Goal: Information Seeking & Learning: Compare options

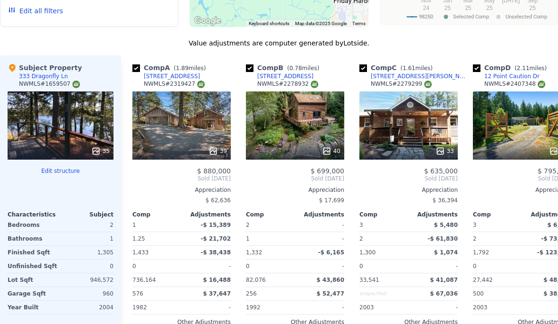
scroll to position [934, 0]
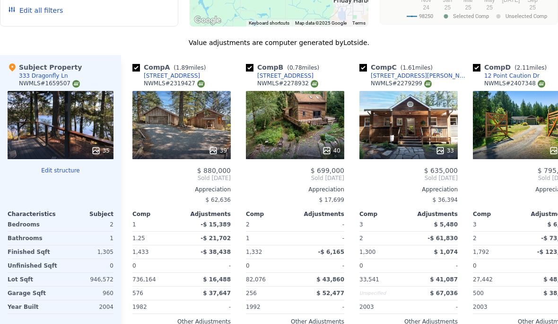
click at [173, 122] on div "39" at bounding box center [181, 125] width 98 height 68
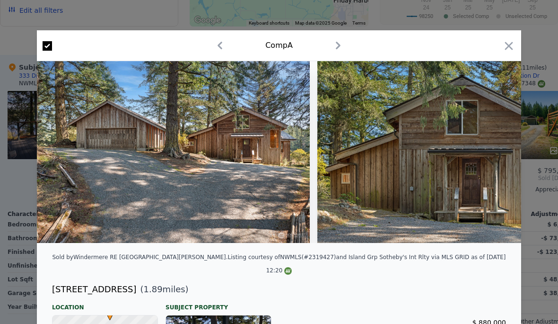
click at [135, 131] on img at bounding box center [173, 152] width 273 height 182
click at [143, 139] on img at bounding box center [173, 152] width 273 height 182
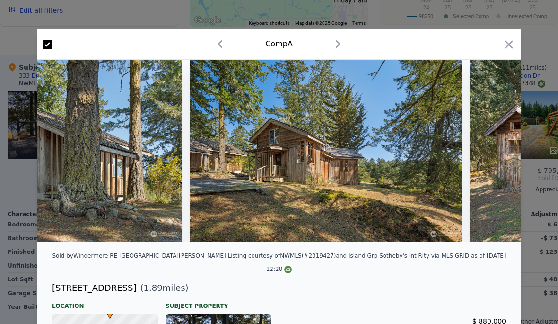
scroll to position [0, 689]
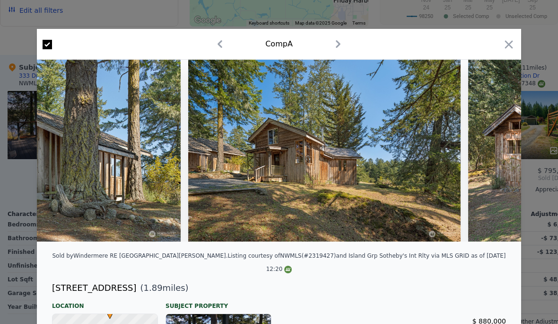
click at [224, 158] on img at bounding box center [324, 151] width 272 height 182
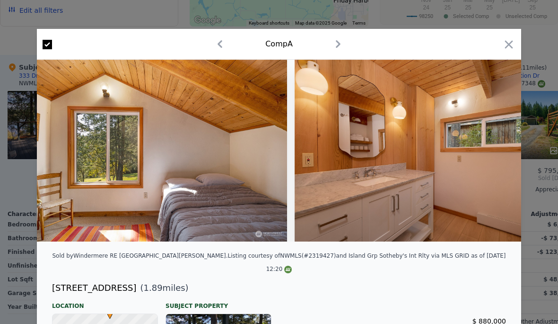
scroll to position [0, 5474]
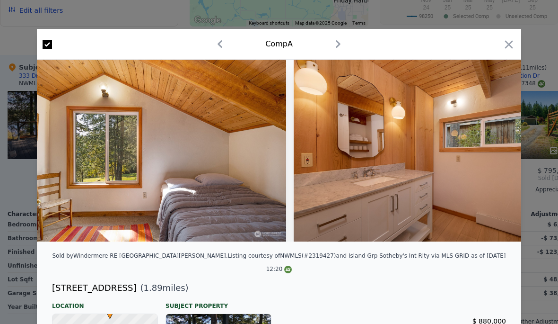
click at [509, 42] on icon "button" at bounding box center [508, 44] width 13 height 13
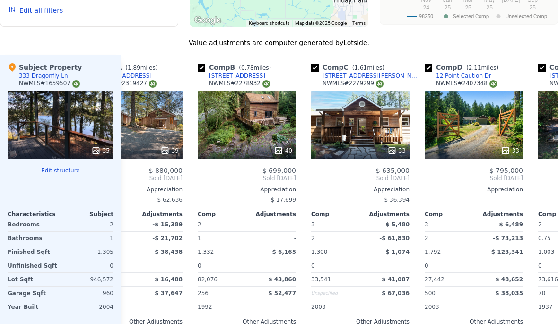
scroll to position [0, 49]
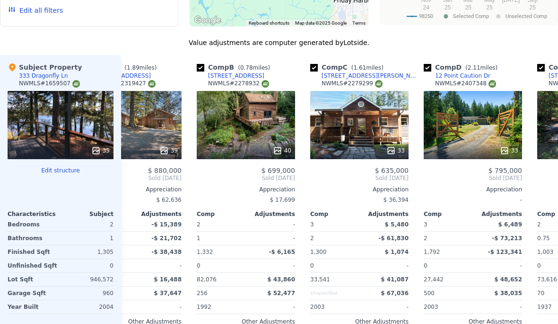
click at [385, 129] on div "33" at bounding box center [359, 125] width 98 height 68
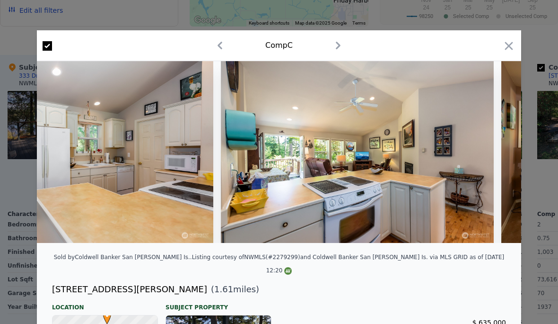
scroll to position [0, 2341]
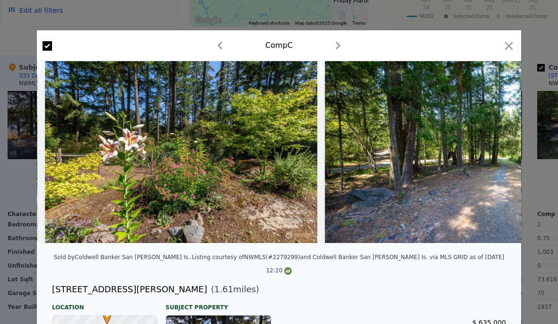
scroll to position [0, 8124]
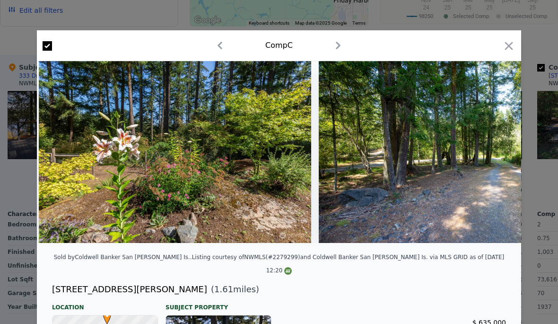
click at [504, 47] on icon "button" at bounding box center [508, 45] width 13 height 13
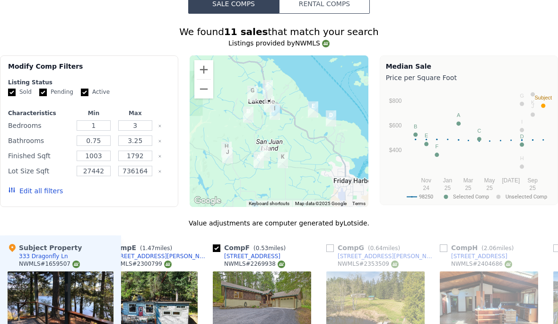
scroll to position [754, 0]
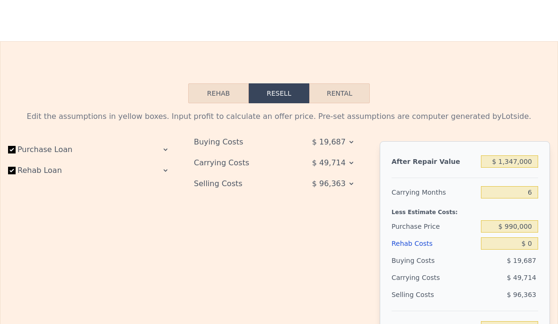
scroll to position [1295, 0]
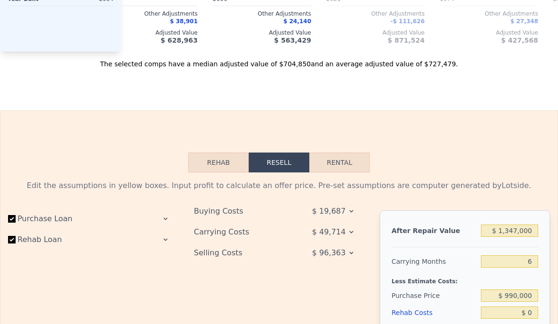
scroll to position [1167, 0]
